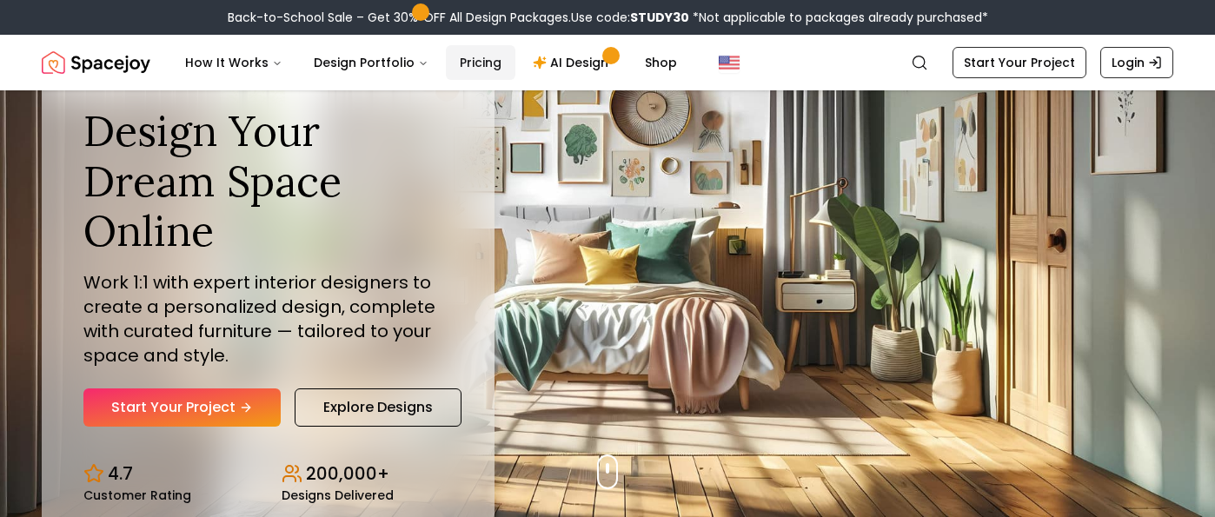
click at [478, 64] on link "Pricing" at bounding box center [481, 62] width 70 height 35
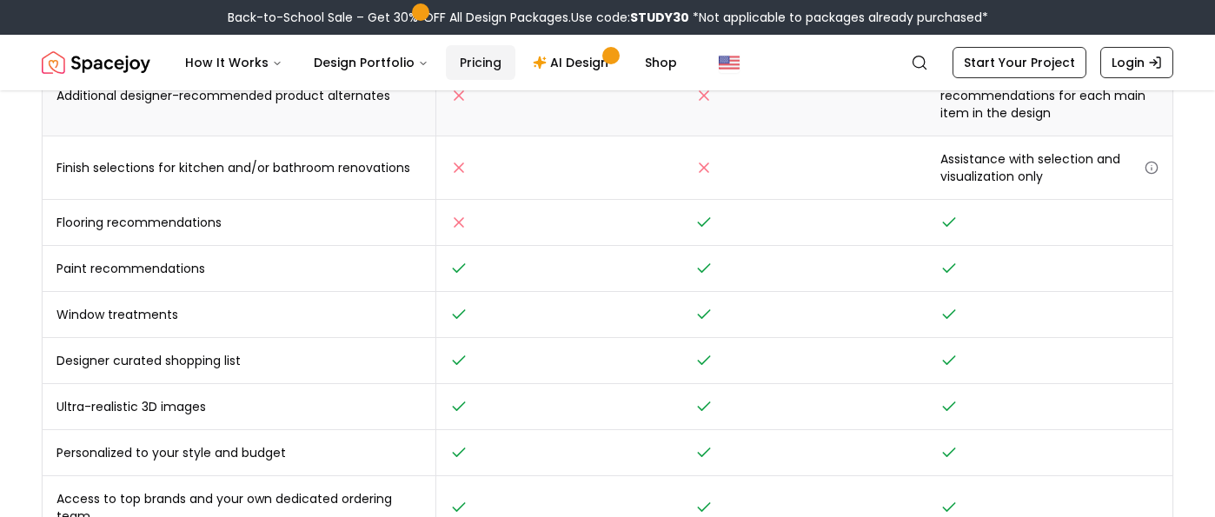
scroll to position [709, 0]
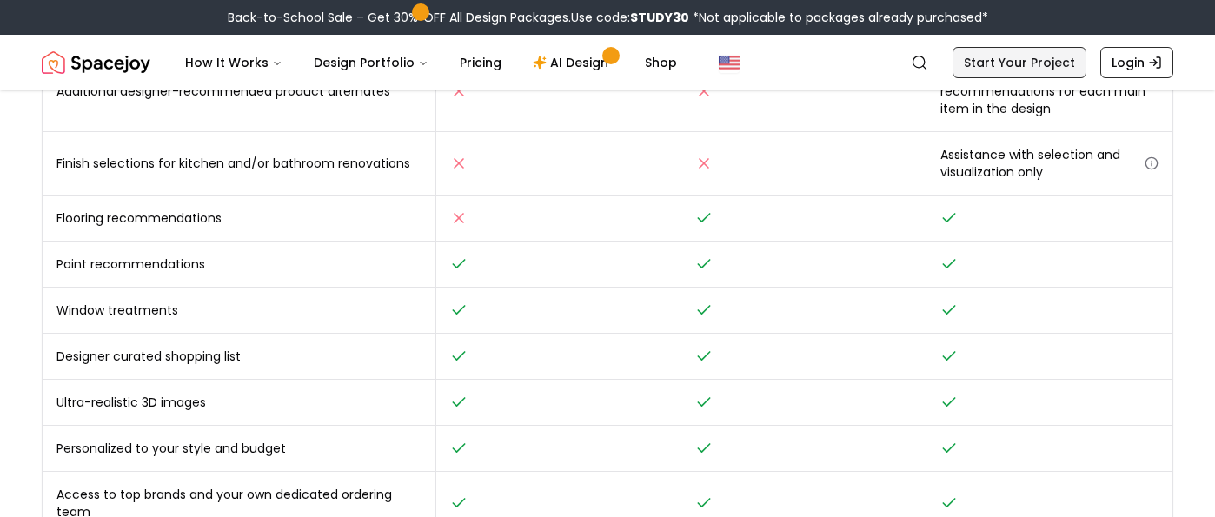
click at [1003, 61] on link "Start Your Project" at bounding box center [1020, 62] width 134 height 31
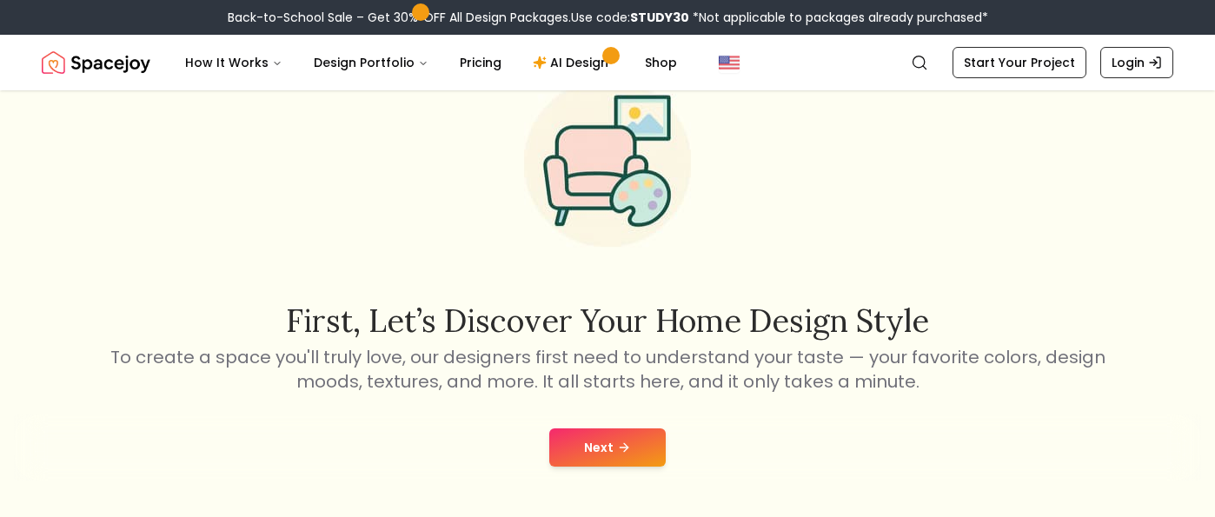
scroll to position [40, 0]
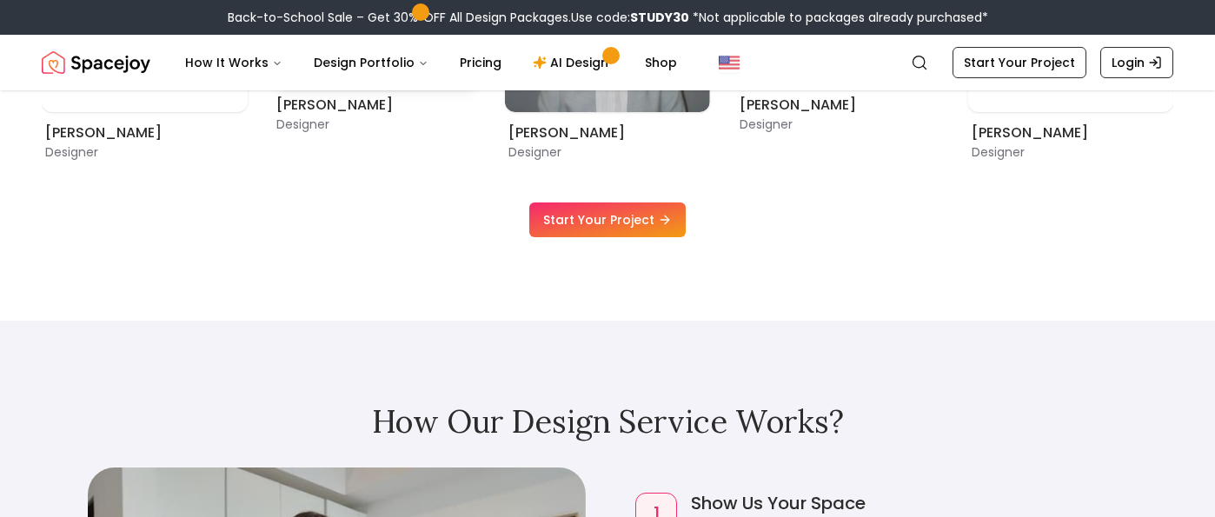
scroll to position [2052, 0]
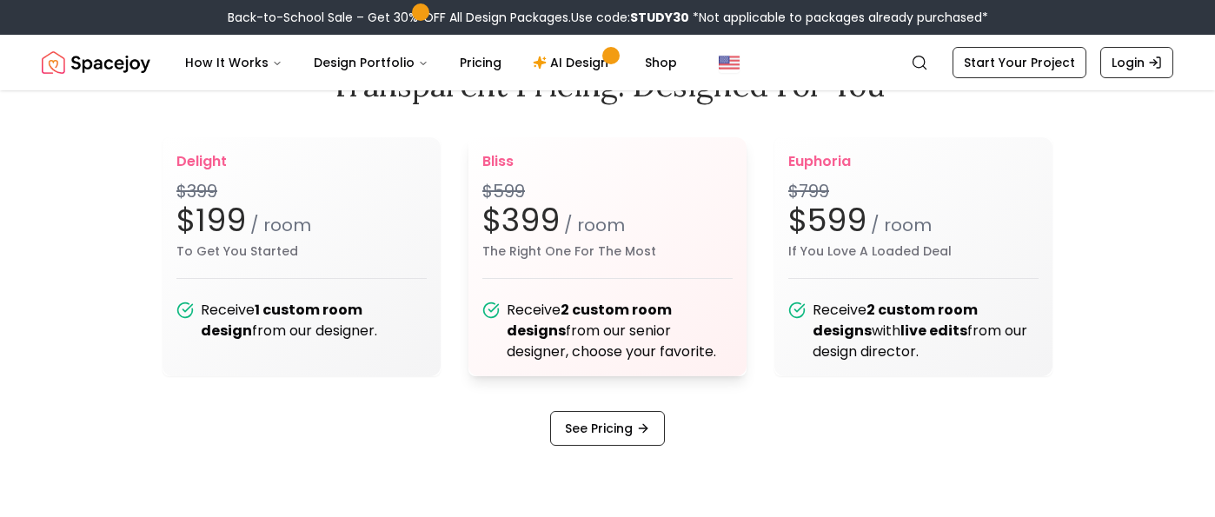
click at [648, 310] on b "2 custom room designs" at bounding box center [589, 320] width 165 height 41
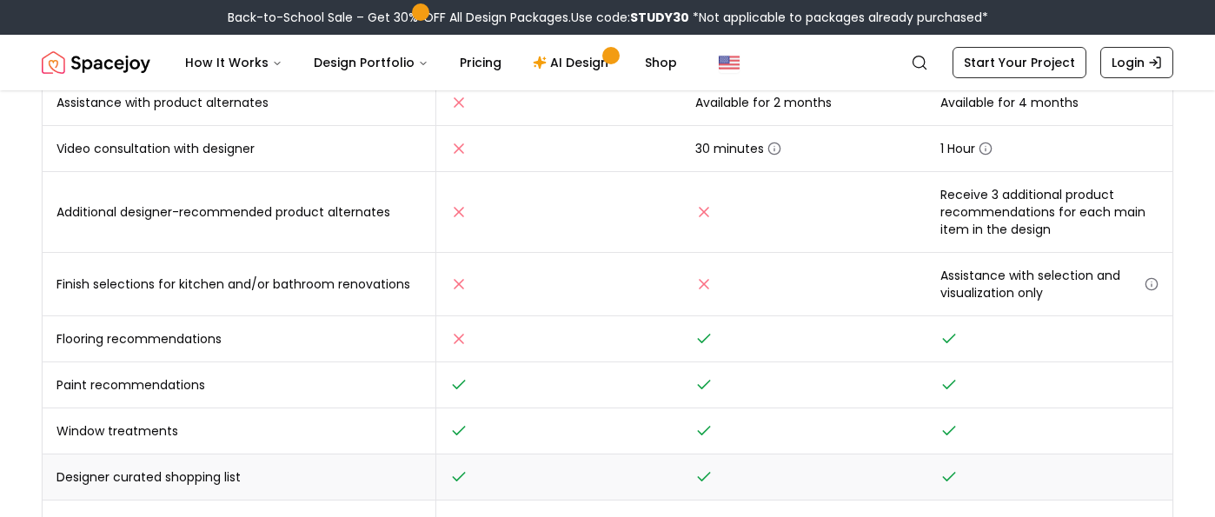
scroll to position [584, 0]
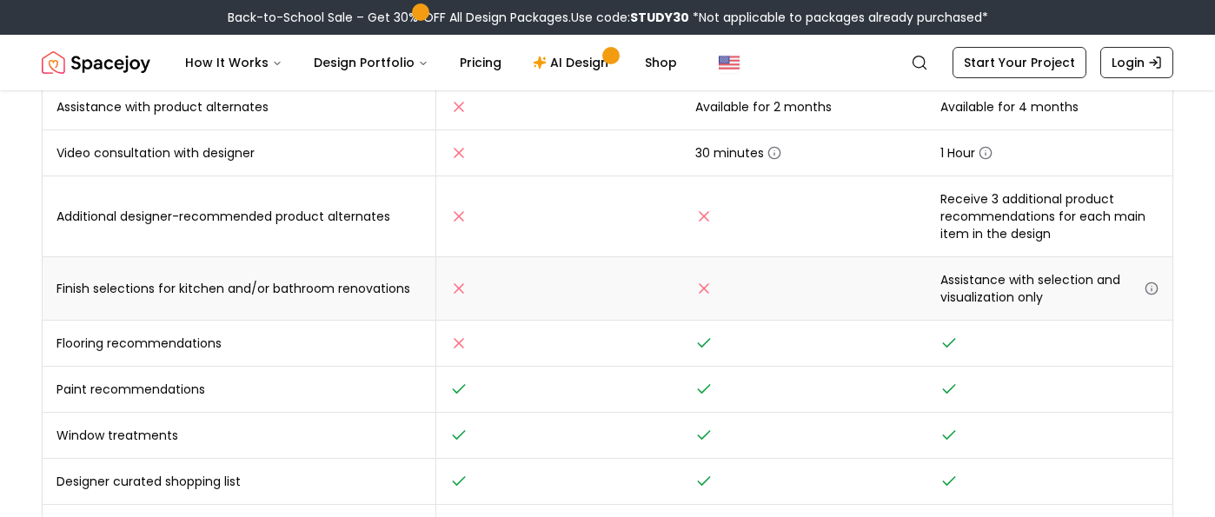
click at [1150, 289] on icon "button" at bounding box center [1152, 289] width 14 height 14
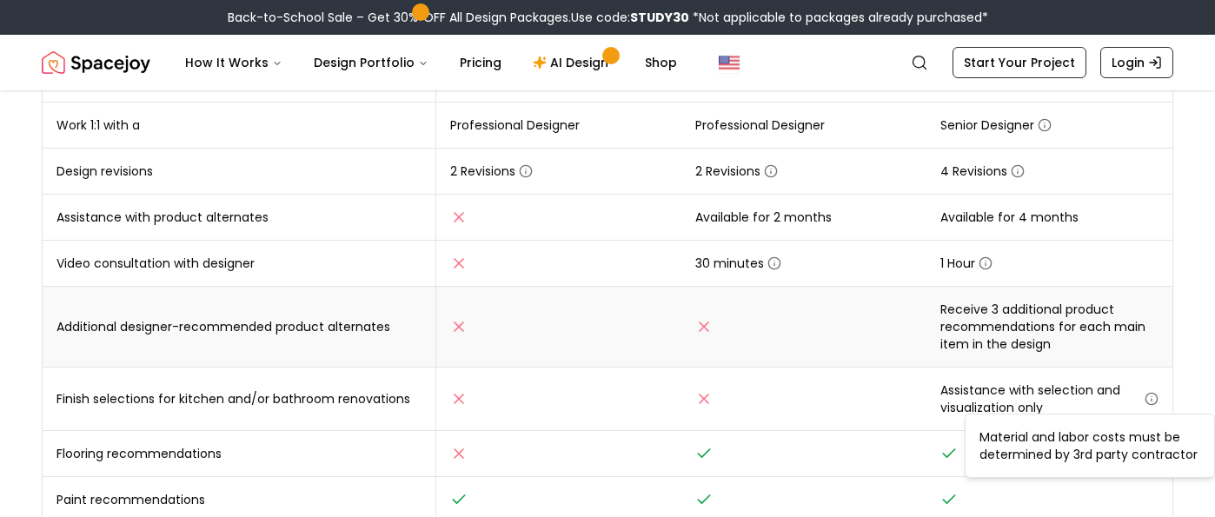
scroll to position [469, 0]
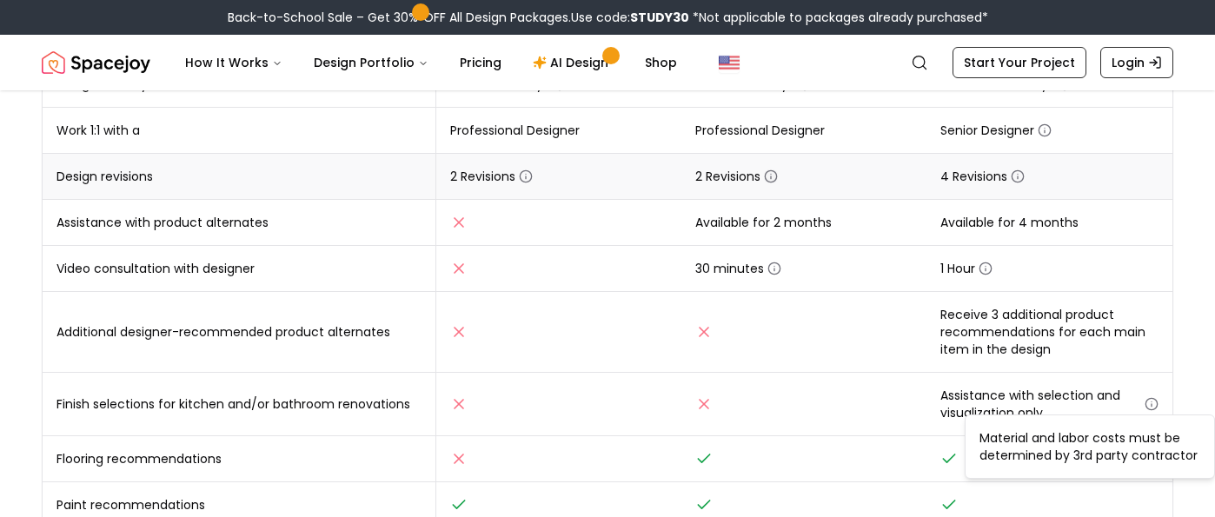
click at [773, 173] on icon "button" at bounding box center [771, 177] width 14 height 14
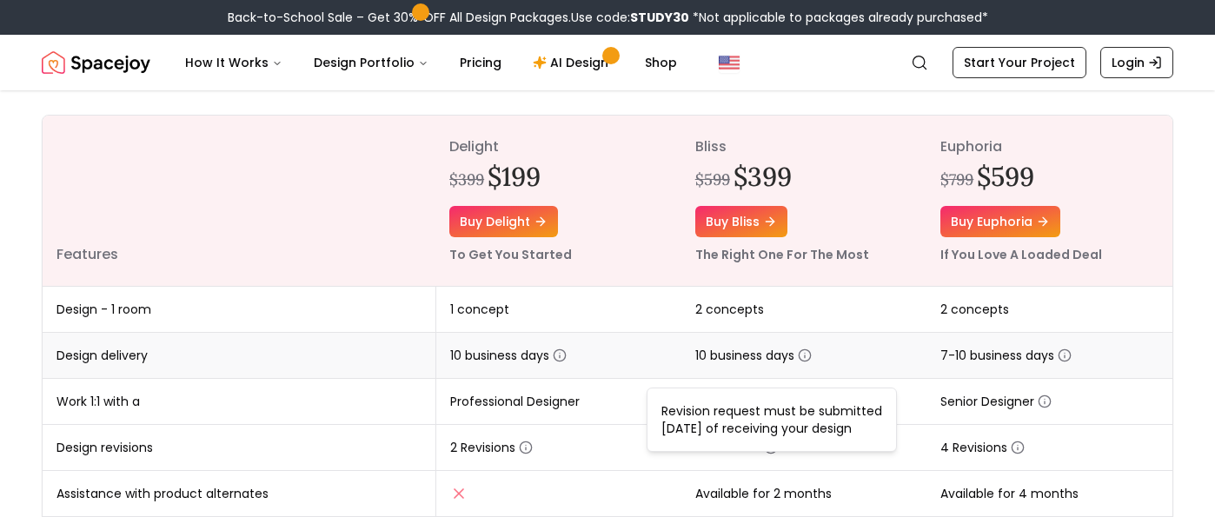
scroll to position [123, 0]
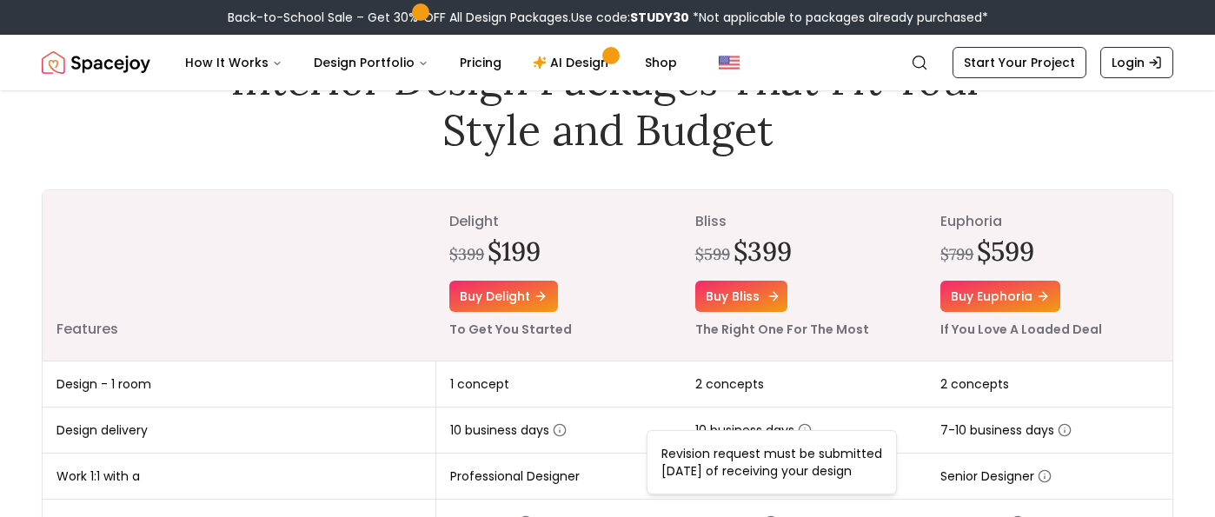
click at [731, 297] on link "Buy bliss" at bounding box center [741, 296] width 92 height 31
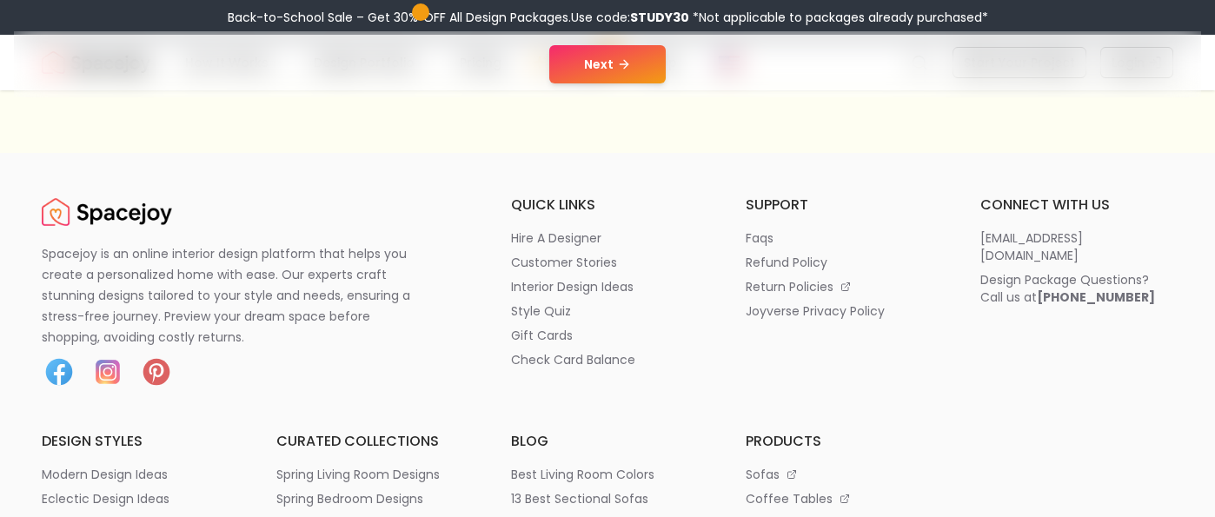
scroll to position [477, 0]
click at [600, 281] on p "interior design ideas" at bounding box center [572, 285] width 123 height 17
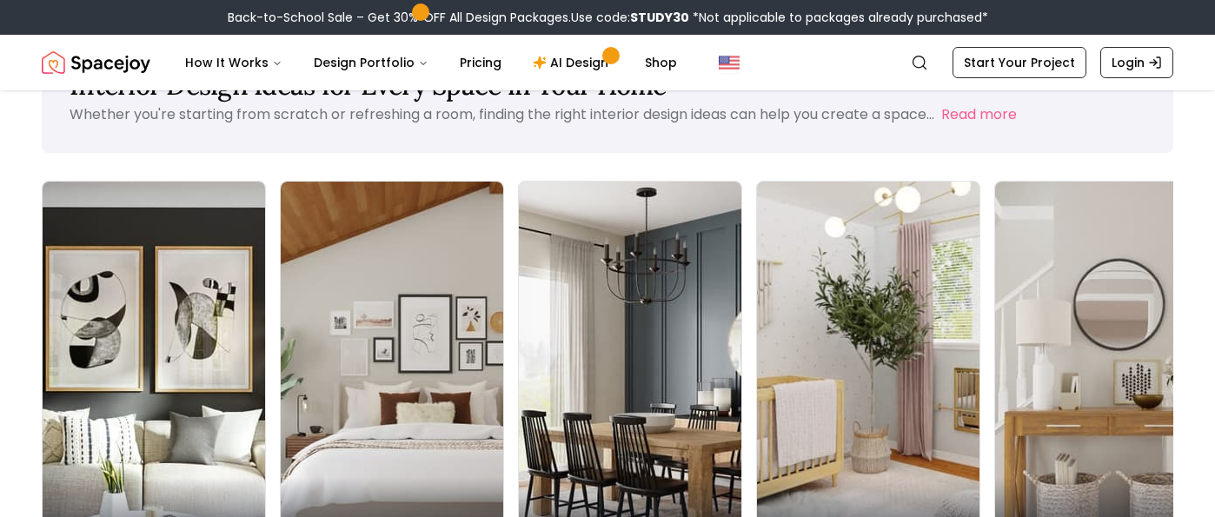
scroll to position [137, 0]
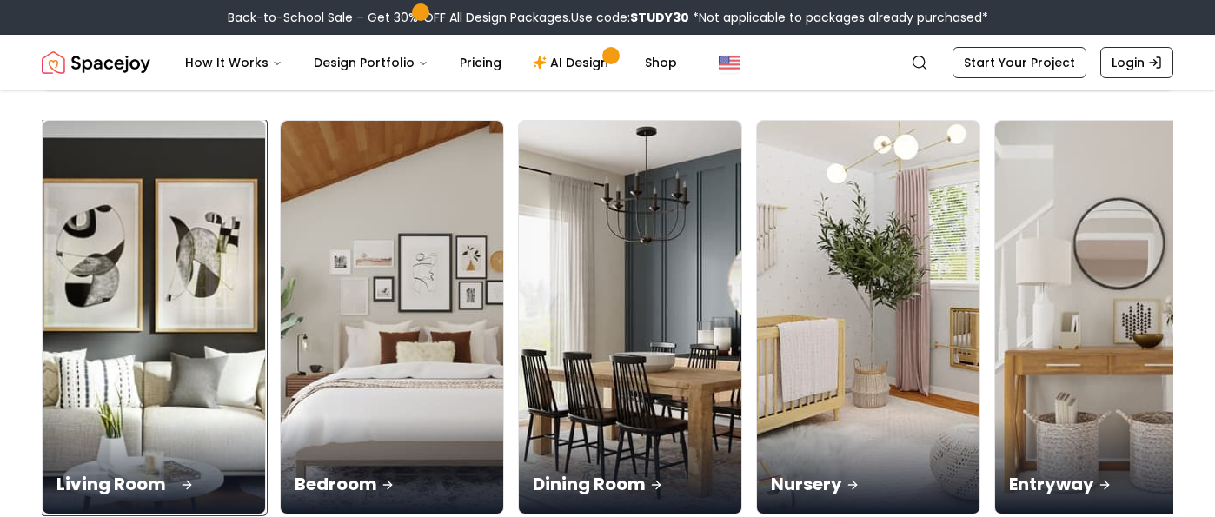
click at [129, 218] on img at bounding box center [154, 317] width 234 height 413
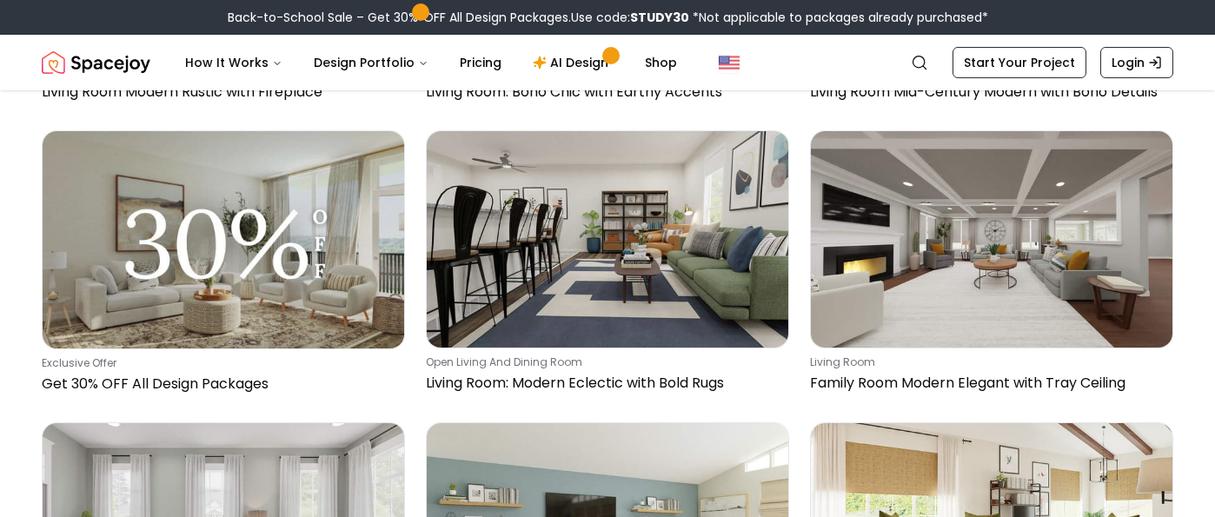
scroll to position [4264, 0]
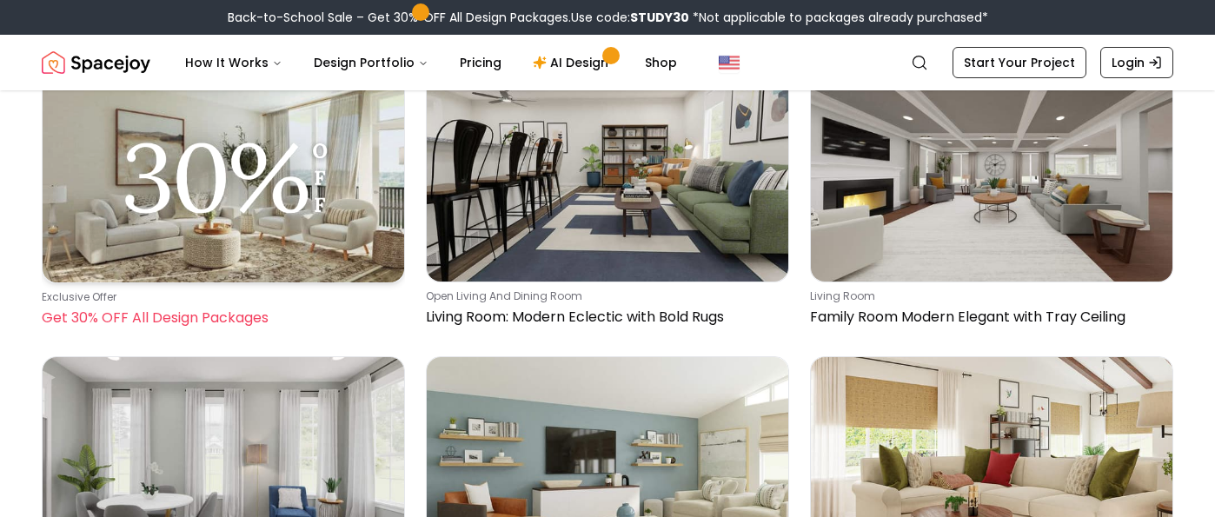
click at [317, 203] on img at bounding box center [224, 174] width 362 height 218
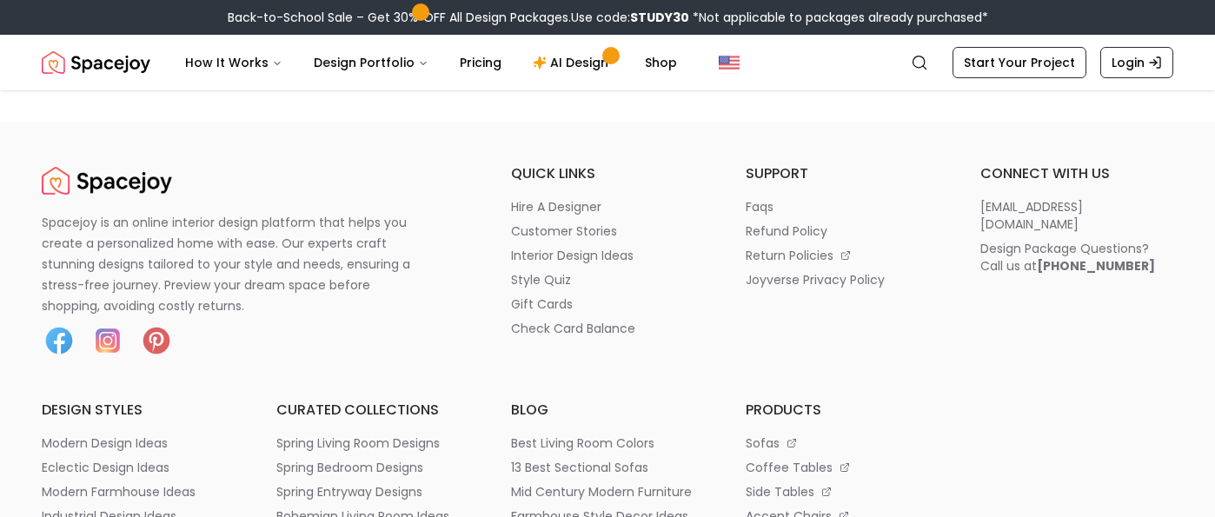
scroll to position [509, 0]
